Goal: Task Accomplishment & Management: Manage account settings

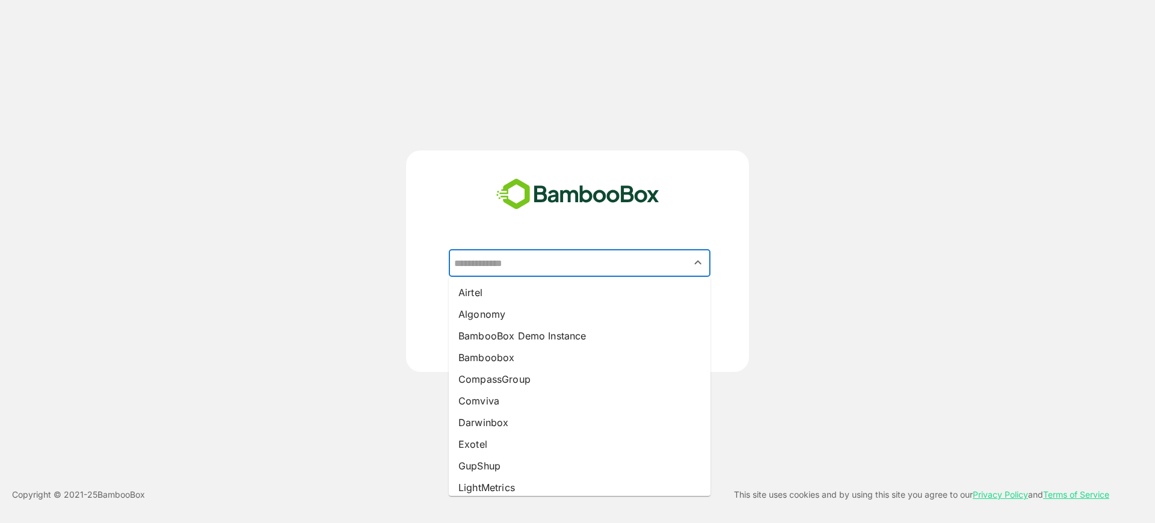
click at [587, 260] on input "text" at bounding box center [579, 262] width 257 height 23
click at [495, 420] on li "Darwinbox" at bounding box center [580, 423] width 262 height 22
type input "*********"
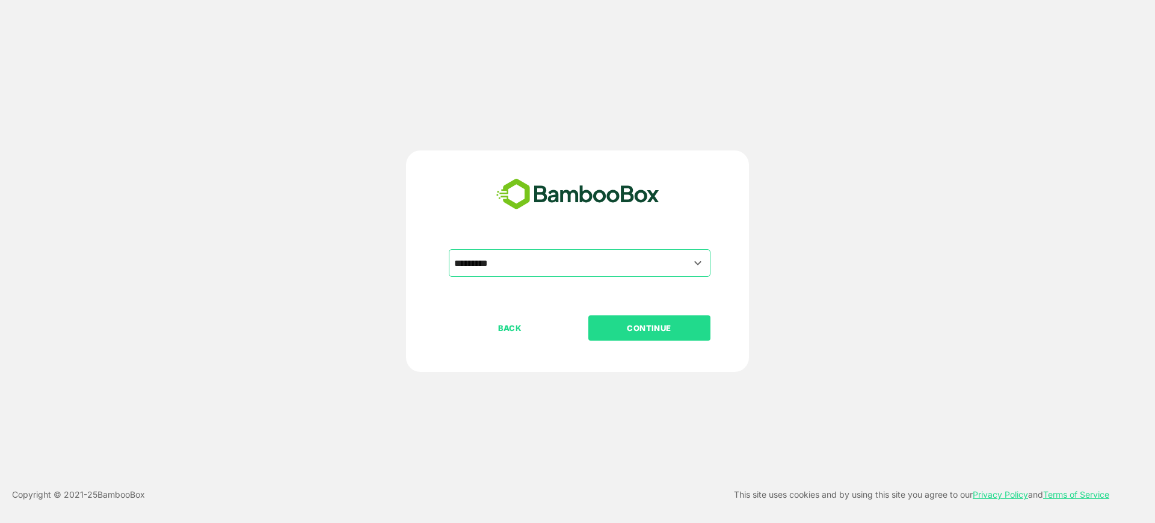
click at [647, 334] on p "CONTINUE" at bounding box center [649, 327] width 120 height 13
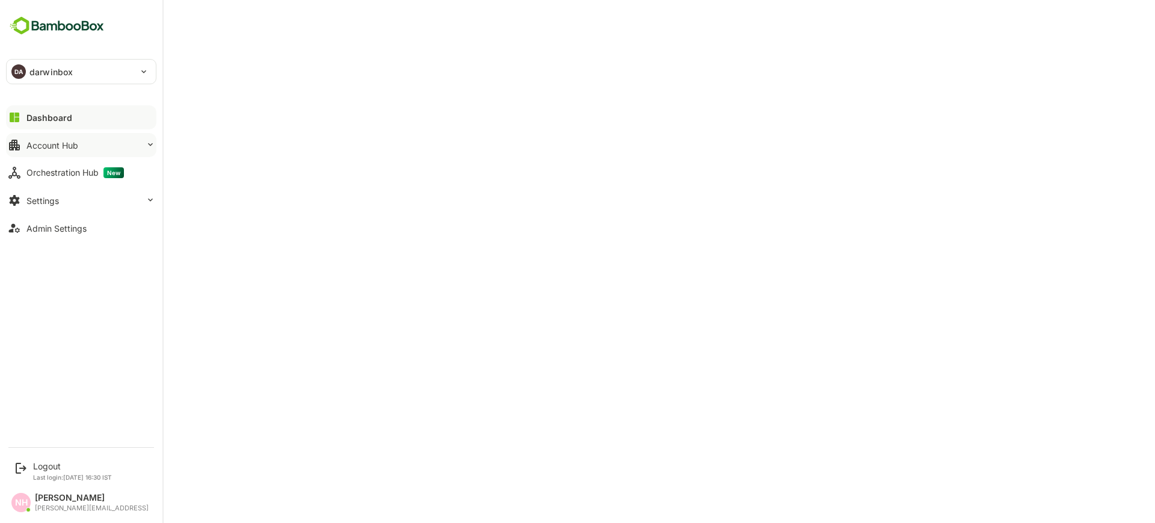
click at [36, 137] on button "Account Hub" at bounding box center [81, 145] width 150 height 24
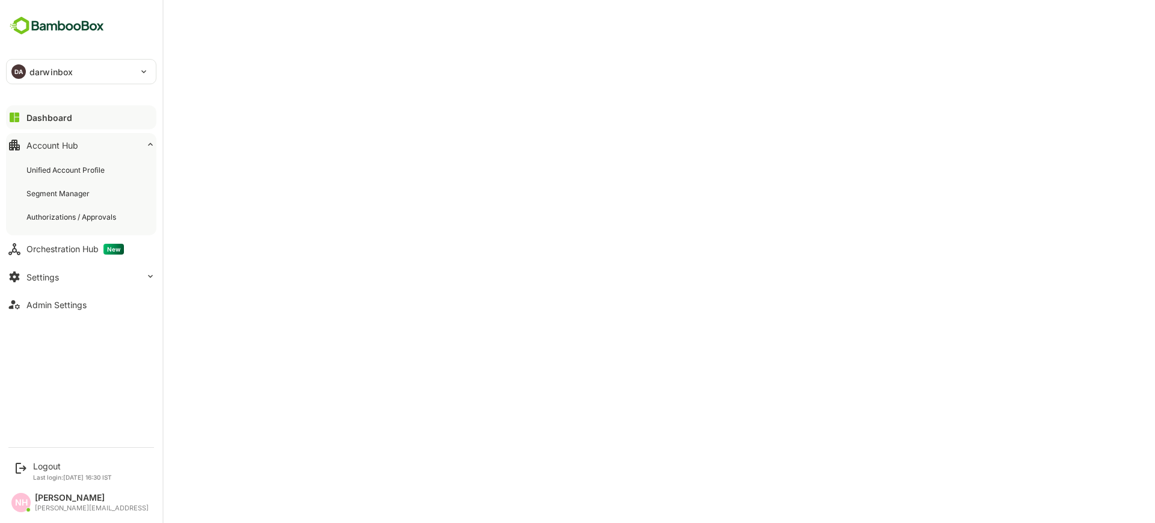
click at [36, 137] on button "Account Hub" at bounding box center [81, 145] width 150 height 24
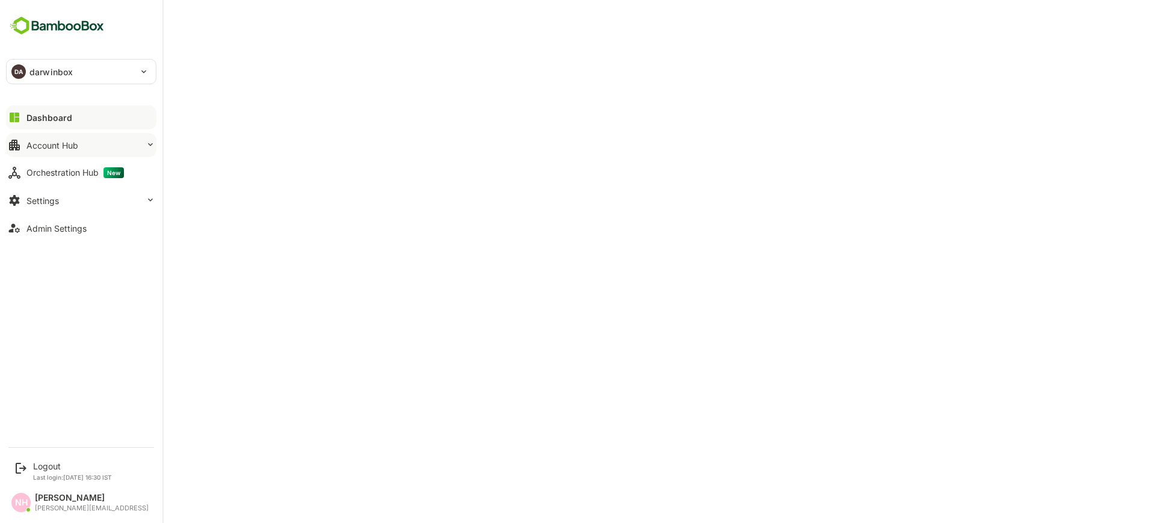
click at [119, 138] on button "Account Hub" at bounding box center [81, 145] width 150 height 24
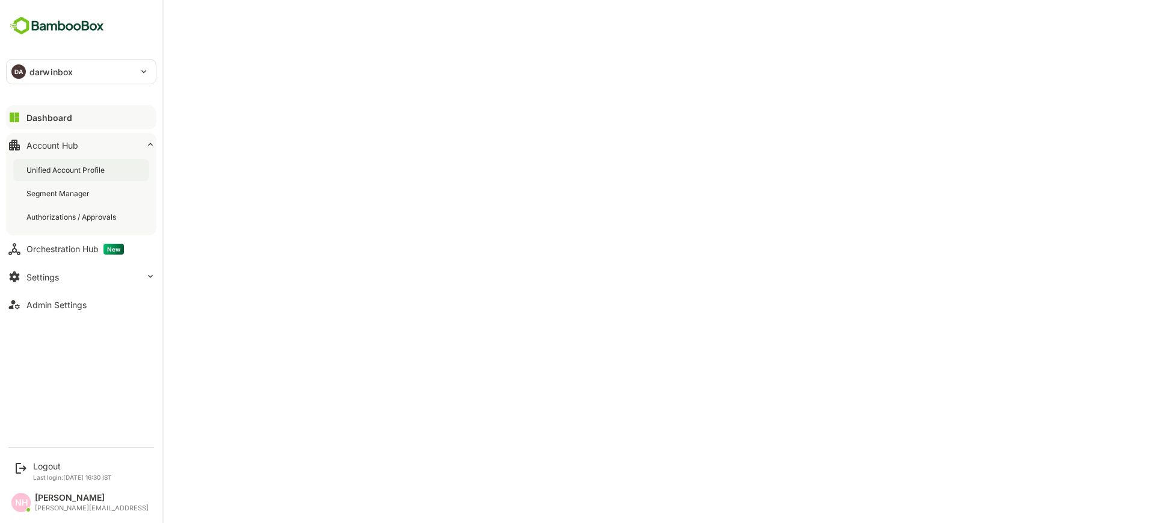
click at [106, 170] on div "Unified Account Profile" at bounding box center [66, 170] width 81 height 10
click at [106, 170] on div "Unified Account Profile" at bounding box center [67, 170] width 82 height 10
